Goal: Task Accomplishment & Management: Use online tool/utility

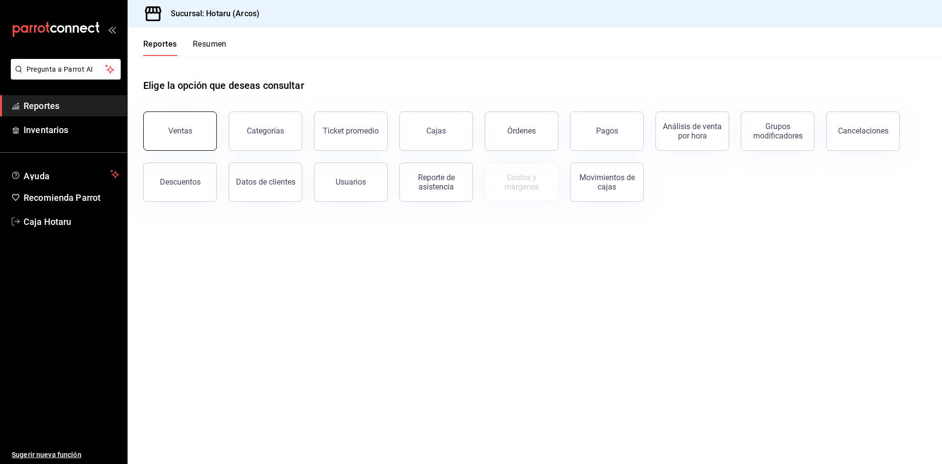
click at [192, 128] on button "Ventas" at bounding box center [180, 130] width 74 height 39
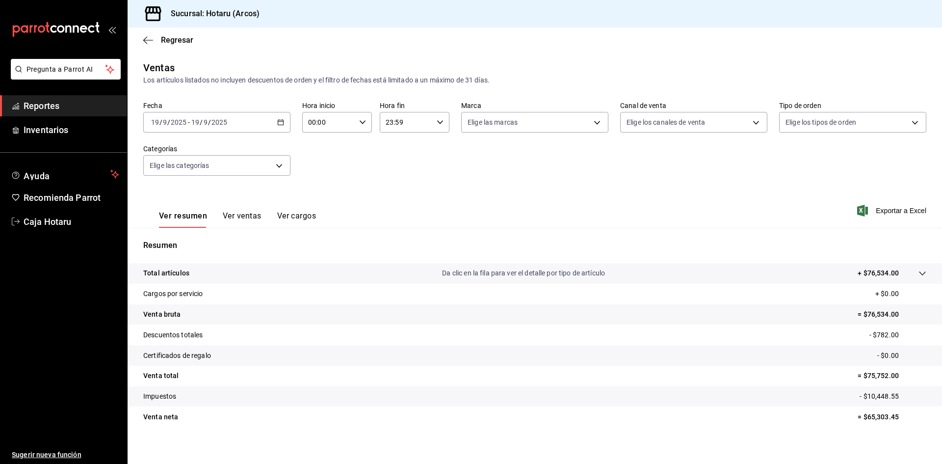
click at [282, 119] on icon "button" at bounding box center [280, 122] width 7 height 7
click at [161, 232] on li "Rango de fechas" at bounding box center [190, 240] width 92 height 22
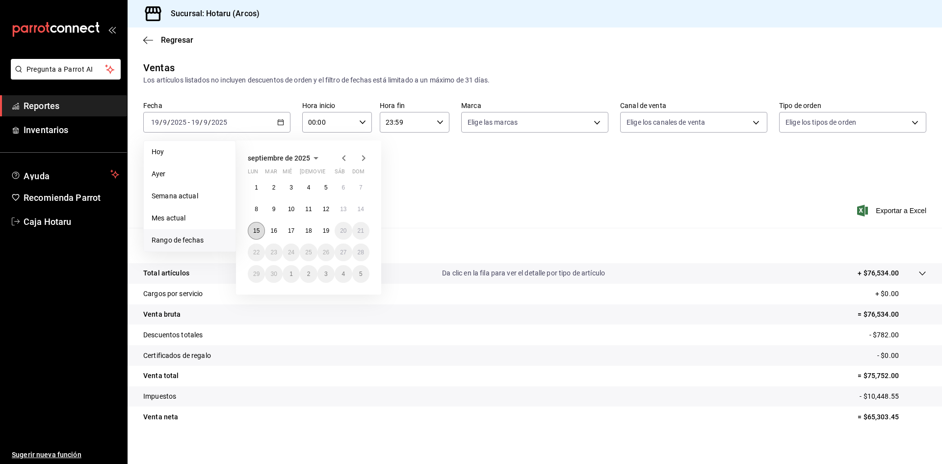
click at [261, 237] on button "15" at bounding box center [256, 231] width 17 height 18
click at [329, 230] on abbr "19" at bounding box center [326, 230] width 6 height 7
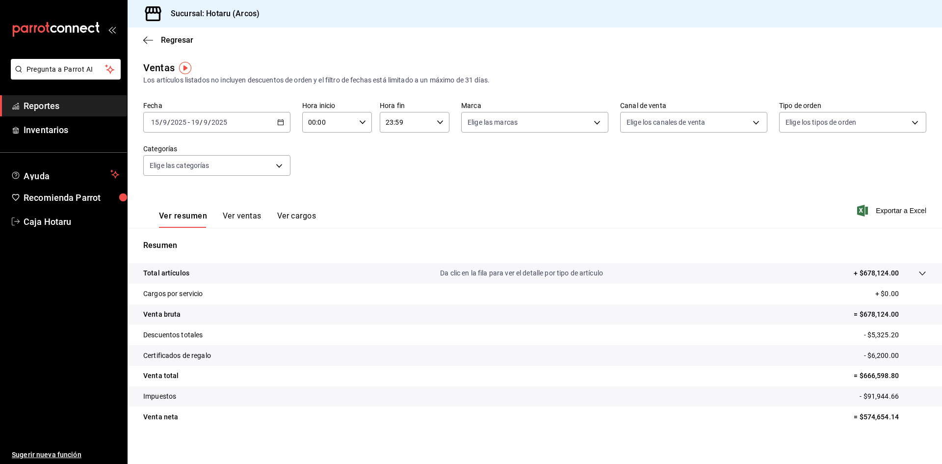
click at [366, 117] on div "00:00 Hora inicio" at bounding box center [337, 122] width 70 height 21
click at [321, 168] on span "05" at bounding box center [318, 167] width 19 height 8
type input "05:00"
click at [354, 146] on span "00" at bounding box center [353, 147] width 19 height 8
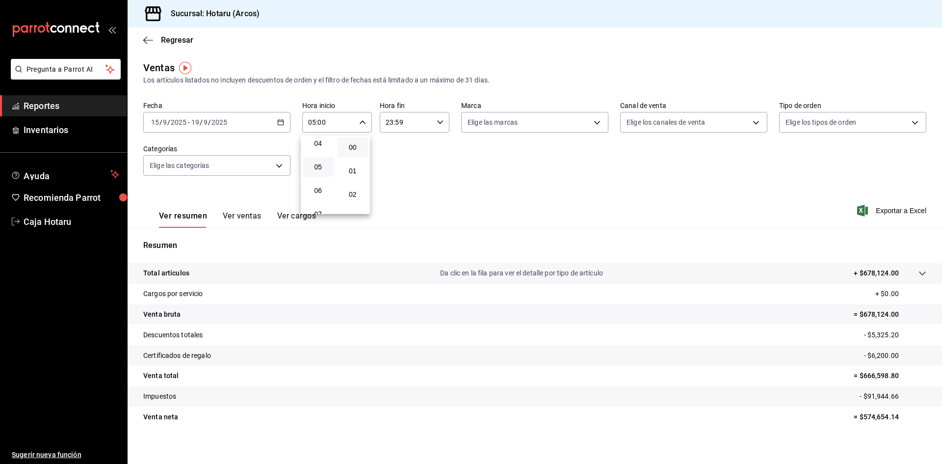
click at [440, 124] on div at bounding box center [471, 232] width 942 height 464
click at [439, 124] on icon "button" at bounding box center [440, 122] width 7 height 7
click at [393, 168] on span "05" at bounding box center [394, 167] width 19 height 8
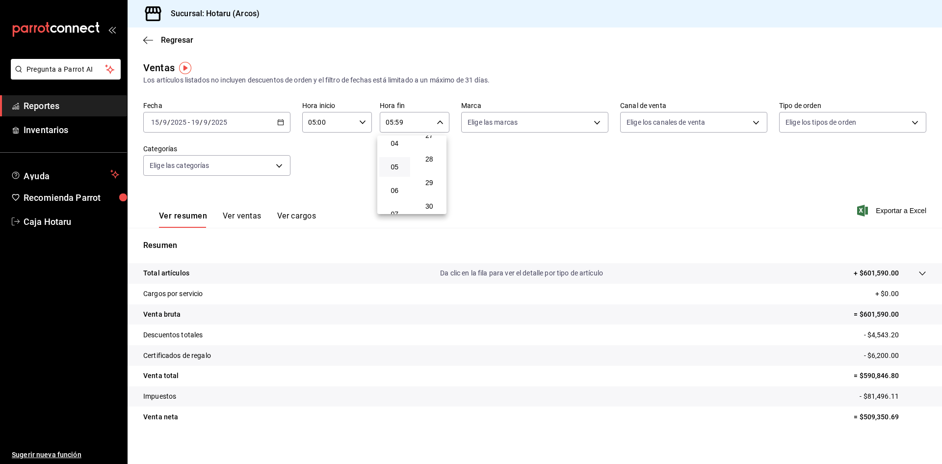
drag, startPoint x: 425, startPoint y: 178, endPoint x: 453, endPoint y: 148, distance: 41.0
click at [456, 147] on div at bounding box center [471, 232] width 942 height 464
click at [437, 122] on icon "button" at bounding box center [440, 122] width 7 height 7
click at [432, 144] on span "00" at bounding box center [429, 147] width 19 height 8
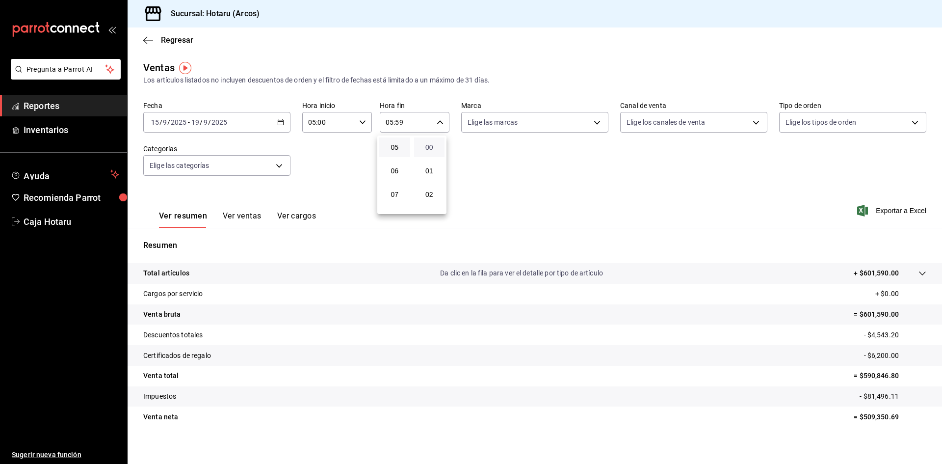
type input "05:00"
click at [868, 211] on div at bounding box center [471, 232] width 942 height 464
click at [873, 213] on span "Exportar a Excel" at bounding box center [892, 211] width 67 height 12
click at [280, 124] on icon "button" at bounding box center [280, 122] width 7 height 7
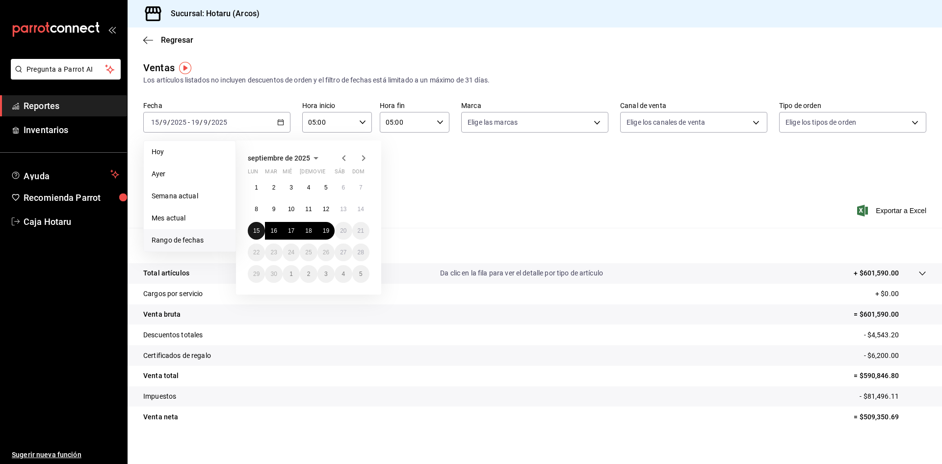
click at [255, 228] on abbr "15" at bounding box center [256, 230] width 6 height 7
click at [325, 237] on button "19" at bounding box center [326, 231] width 17 height 18
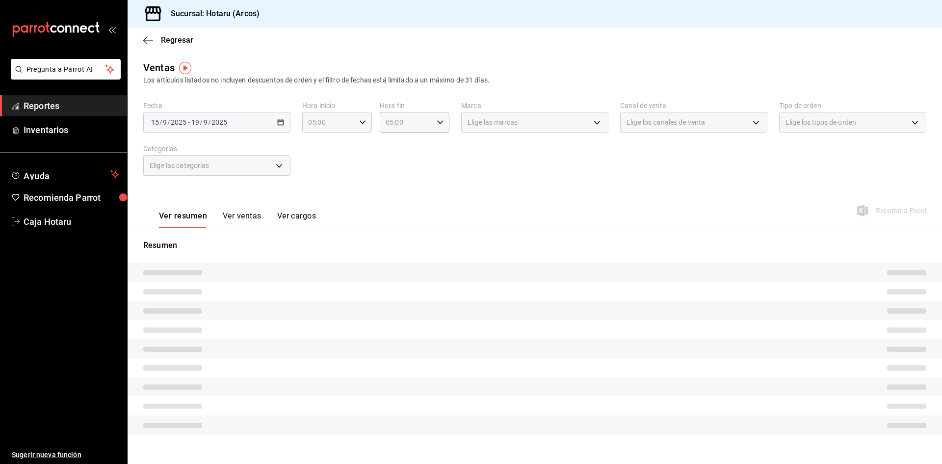
click at [357, 126] on div "05:00 Hora inicio" at bounding box center [337, 122] width 70 height 21
click at [310, 148] on span "03" at bounding box center [318, 149] width 19 height 8
type input "03:00"
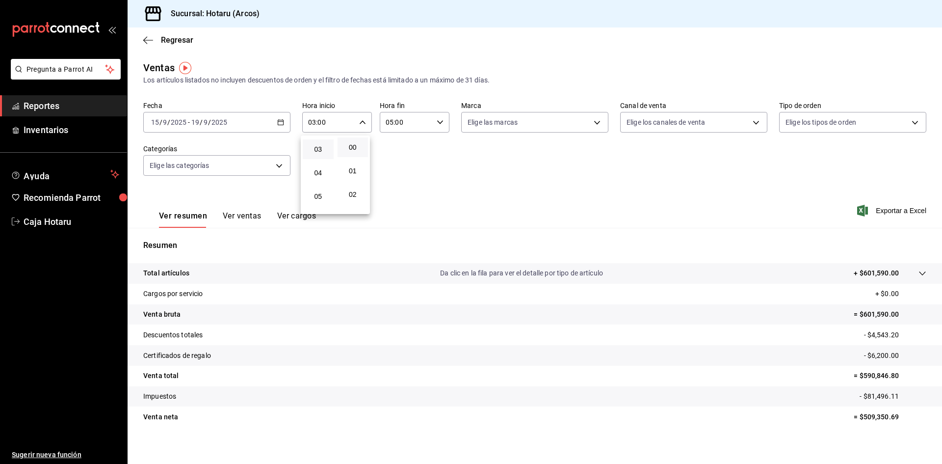
click at [878, 216] on div at bounding box center [471, 232] width 942 height 464
click at [878, 213] on span "Exportar a Excel" at bounding box center [892, 211] width 67 height 12
click at [886, 209] on span "Exportar a Excel" at bounding box center [892, 211] width 67 height 12
click at [362, 123] on icon "button" at bounding box center [362, 122] width 7 height 7
